Goal: Task Accomplishment & Management: Complete application form

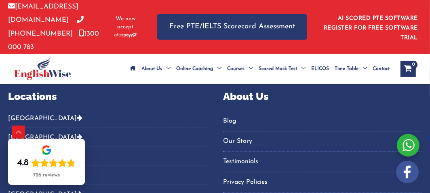
scroll to position [634, 0]
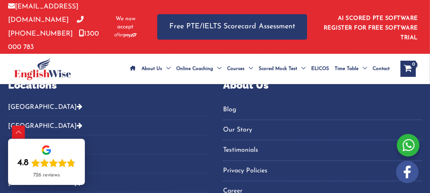
click at [231, 126] on link "Our Story" at bounding box center [322, 129] width 199 height 13
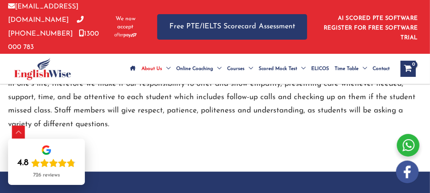
scroll to position [1332, 0]
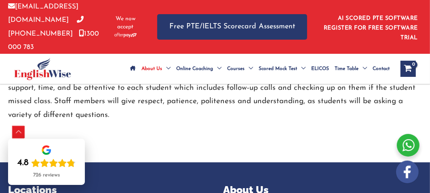
click at [17, 132] on div "Scroll to Top" at bounding box center [18, 132] width 13 height 13
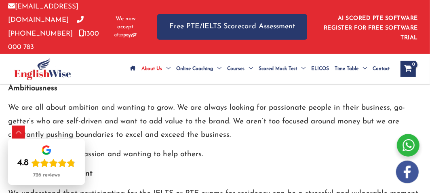
scroll to position [1212, 0]
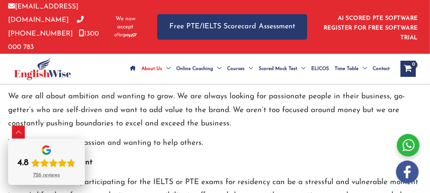
drag, startPoint x: 69, startPoint y: 148, endPoint x: 77, endPoint y: 177, distance: 30.6
click at [77, 177] on div "4.8 726 reviews" at bounding box center [46, 162] width 77 height 46
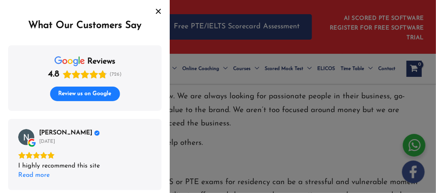
click at [159, 8] on icon "Close" at bounding box center [158, 11] width 6 height 6
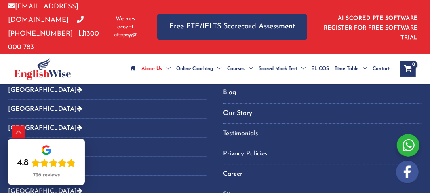
scroll to position [1494, 0]
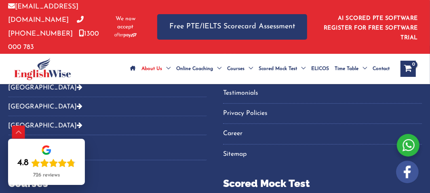
click at [237, 127] on link "Career" at bounding box center [322, 133] width 199 height 13
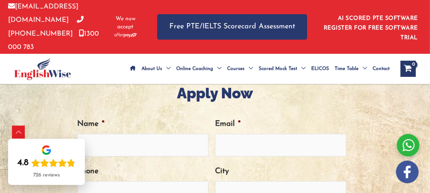
scroll to position [270, 0]
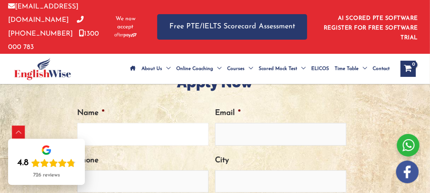
click at [155, 134] on input "Name *" at bounding box center [142, 134] width 131 height 22
type input "[PERSON_NAME]"
type input "[PERSON_NAME][EMAIL_ADDRESS][DOMAIN_NAME]"
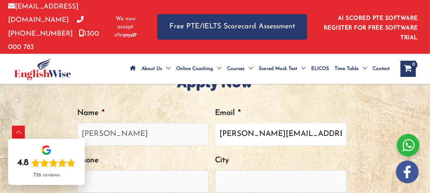
type input "0420696439"
type input "Bentley"
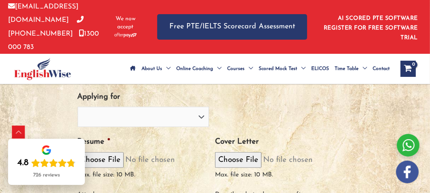
scroll to position [392, 0]
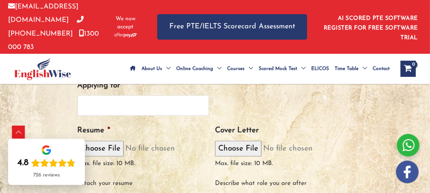
click at [200, 105] on select "PTE Trainer IELTS Trainer [PERSON_NAME] Trainer OET Trainer PTE/NAATI/IELTS Sal…" at bounding box center [143, 105] width 131 height 20
select select "IELTS Trainer"
click at [78, 95] on select "PTE Trainer IELTS Trainer [PERSON_NAME] Trainer OET Trainer PTE/NAATI/IELTS Sal…" at bounding box center [143, 105] width 131 height 20
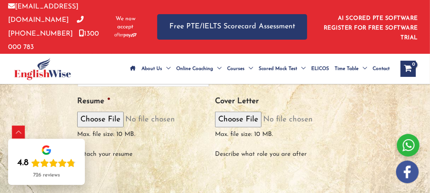
scroll to position [432, 0]
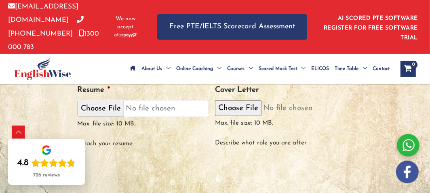
click at [95, 107] on input "Resume *" at bounding box center [142, 108] width 131 height 17
type input "C:\fakepath\EnglisWiseRESUME.docx 2025.docx"
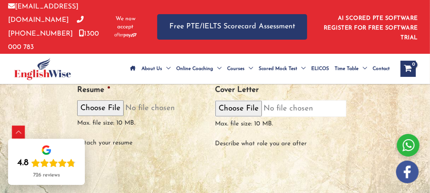
click at [238, 107] on input "Cover Letter" at bounding box center [280, 108] width 131 height 17
type input "C:\fakepath\Dear (EnglishWise).docx"
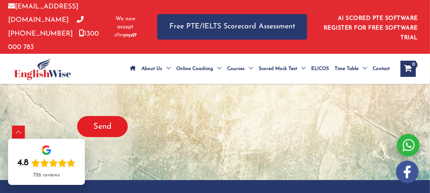
scroll to position [513, 0]
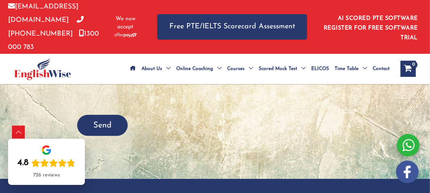
click at [107, 123] on input "Send" at bounding box center [102, 125] width 50 height 21
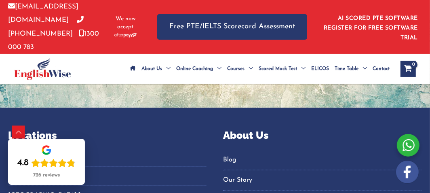
scroll to position [0, 0]
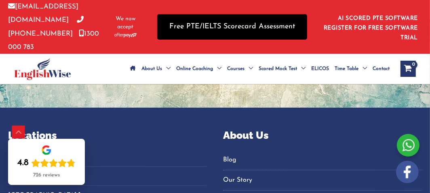
click at [215, 27] on link "Free PTE/IELTS Scorecard Assessment" at bounding box center [232, 26] width 150 height 25
